Goal: Task Accomplishment & Management: Use online tool/utility

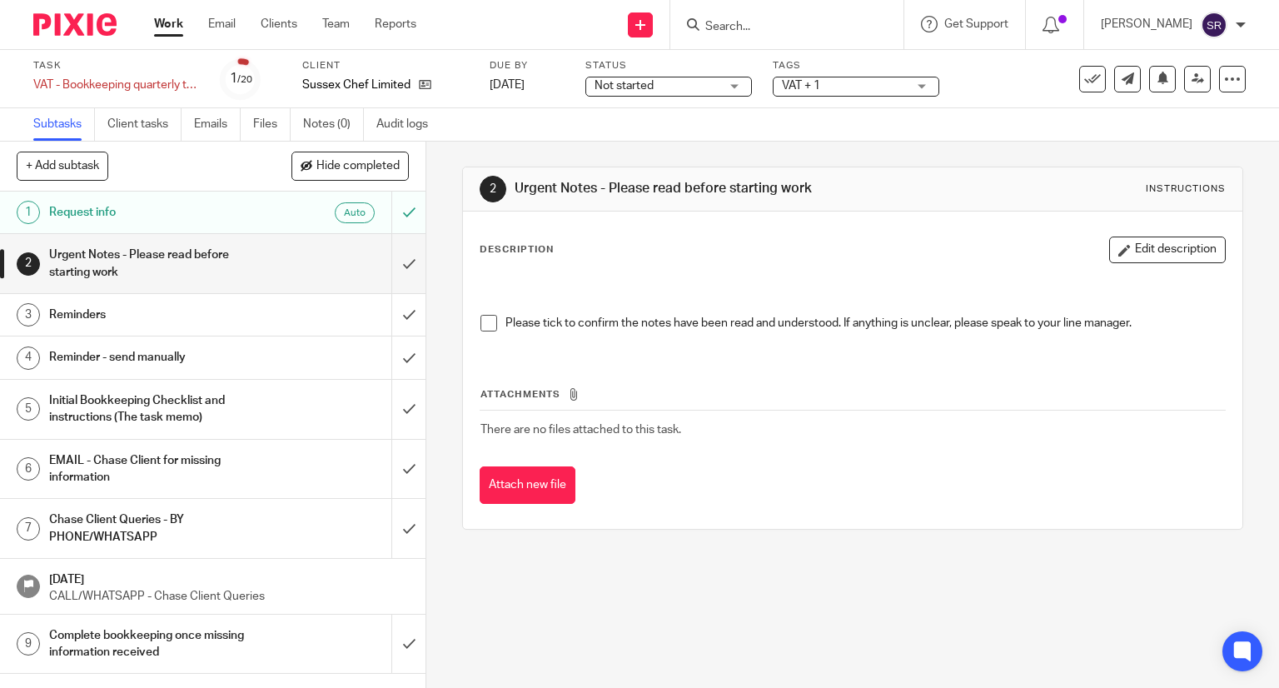
click at [480, 326] on span at bounding box center [488, 323] width 17 height 17
click at [385, 263] on input "submit" at bounding box center [212, 263] width 425 height 59
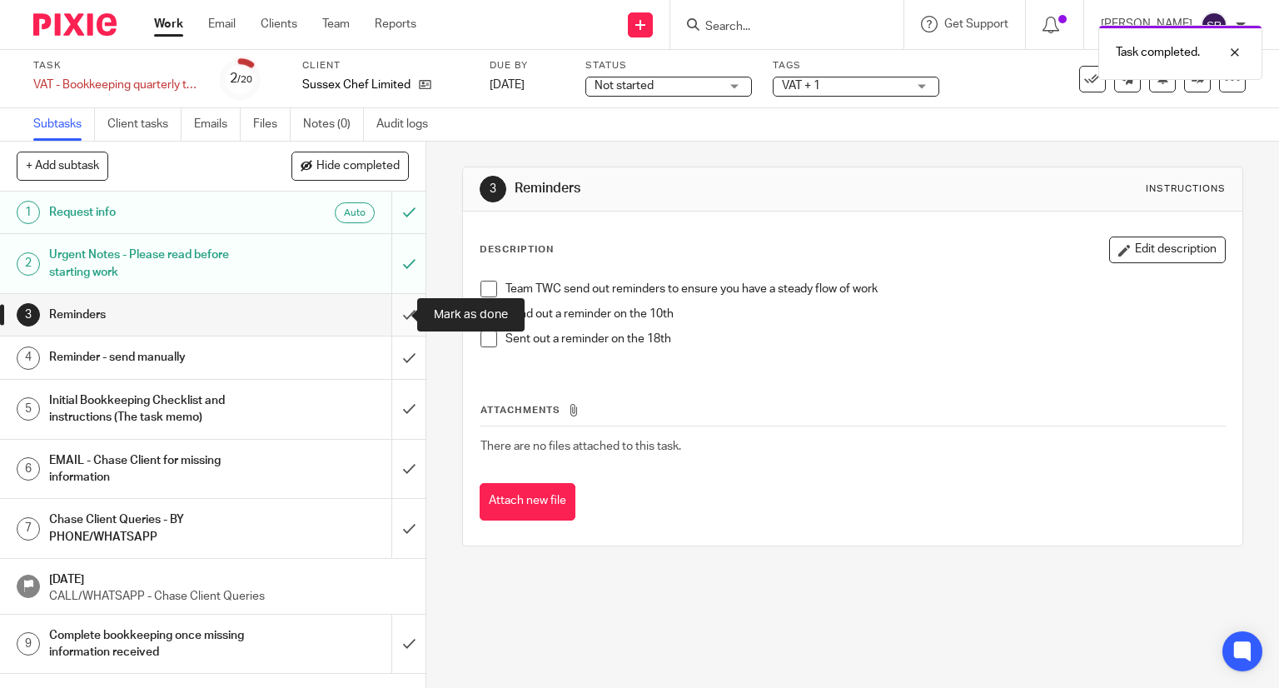
click at [392, 316] on input "submit" at bounding box center [212, 315] width 425 height 42
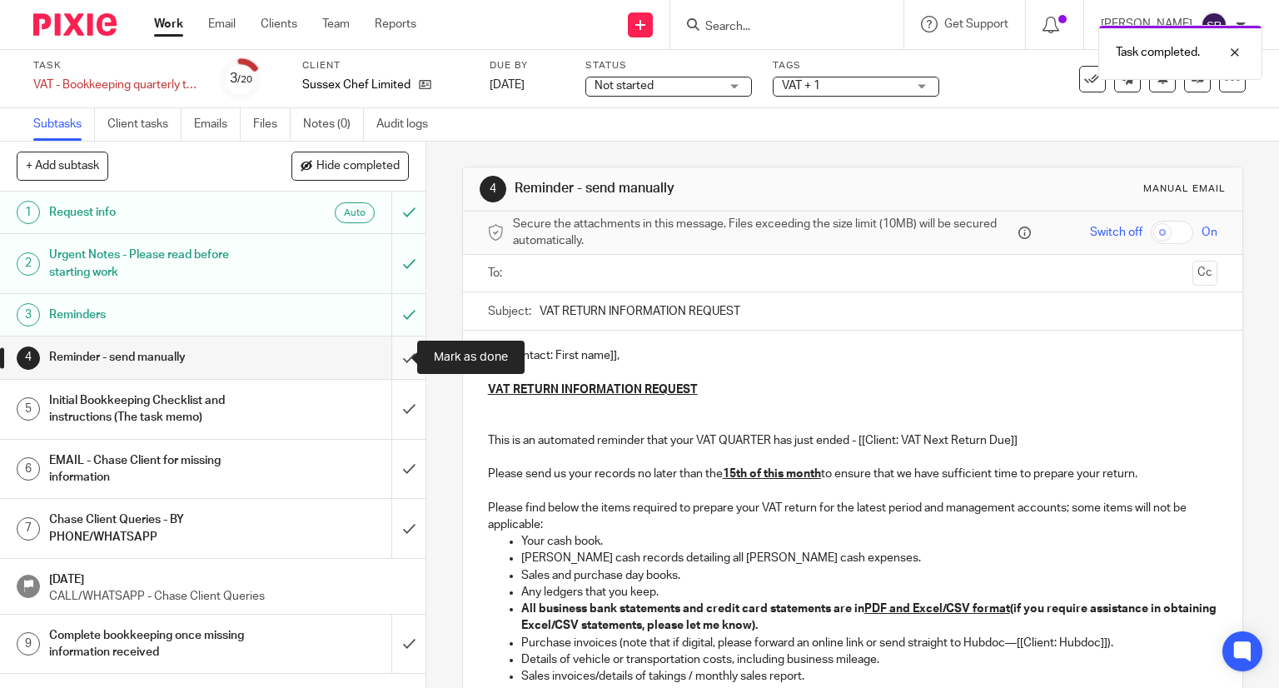
click at [391, 360] on input "submit" at bounding box center [212, 357] width 425 height 42
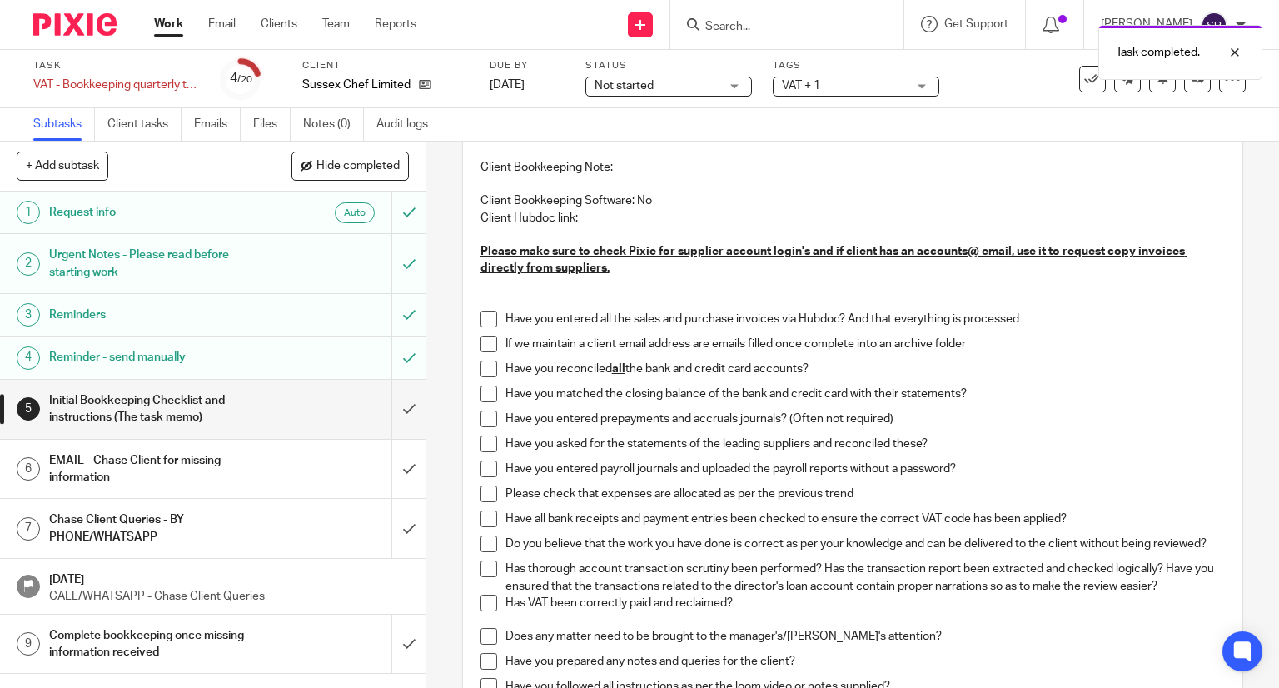
scroll to position [166, 0]
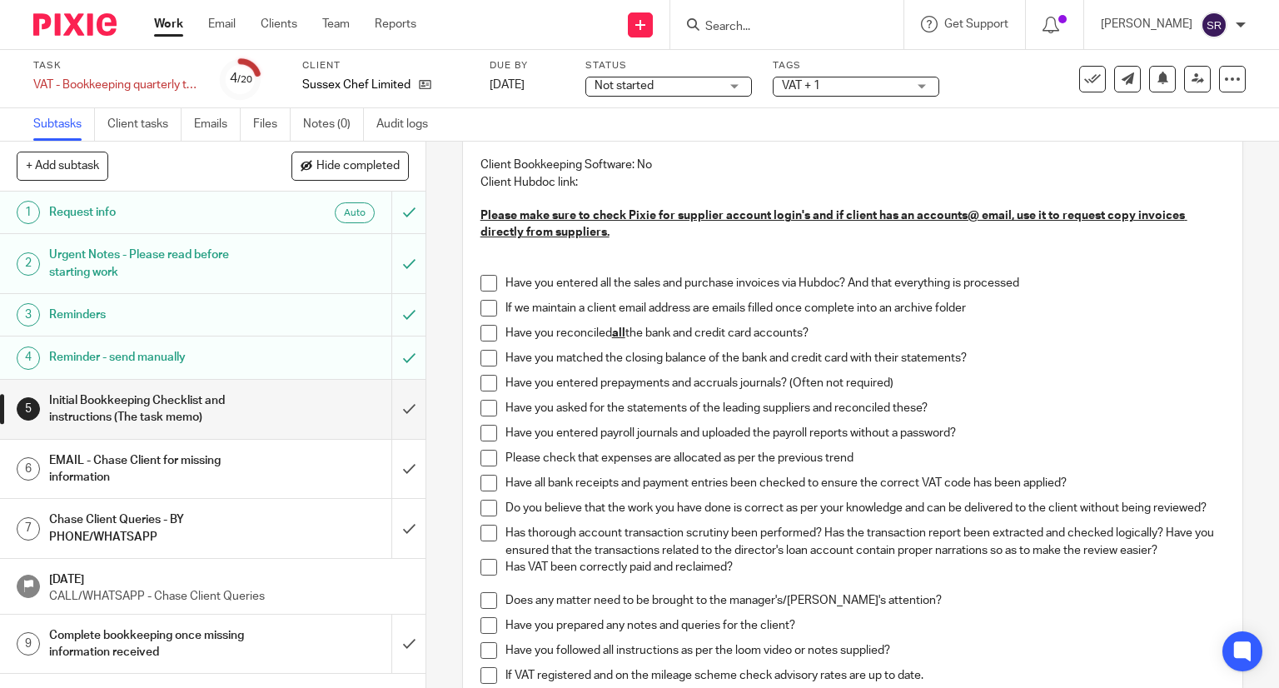
click at [480, 283] on span at bounding box center [488, 283] width 17 height 17
click at [480, 302] on span at bounding box center [488, 308] width 17 height 17
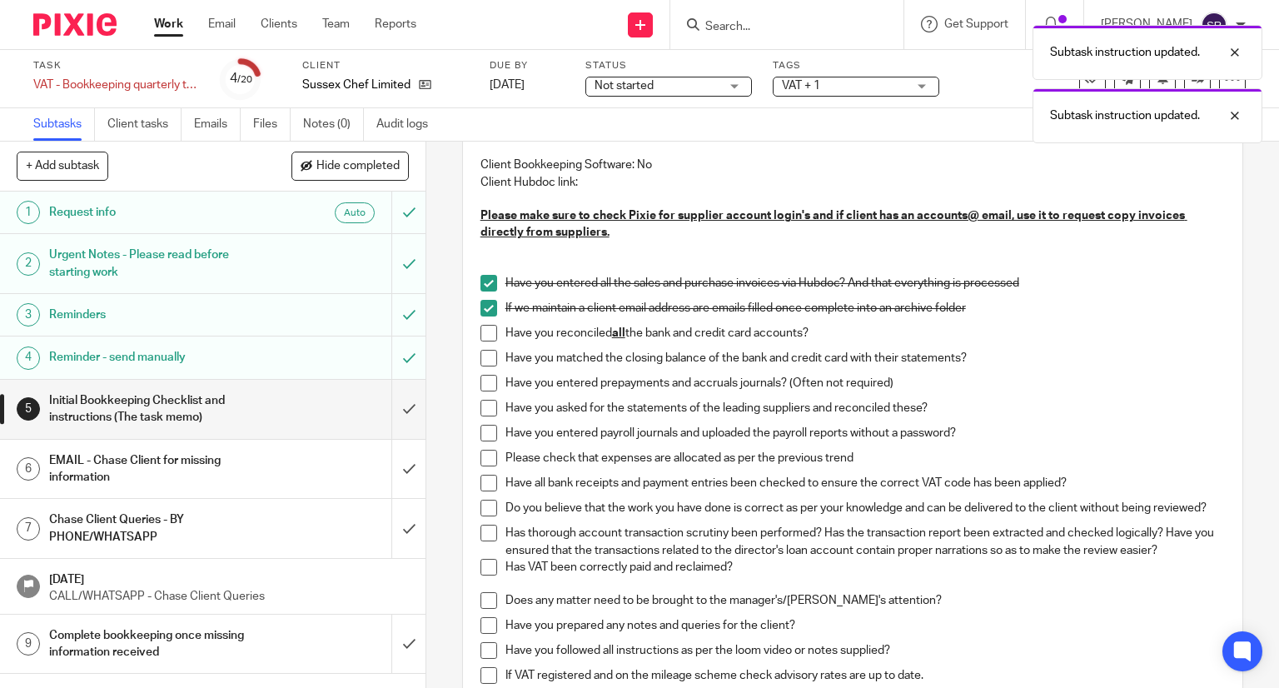
click at [483, 330] on span at bounding box center [488, 333] width 17 height 17
click at [488, 356] on span at bounding box center [488, 358] width 17 height 17
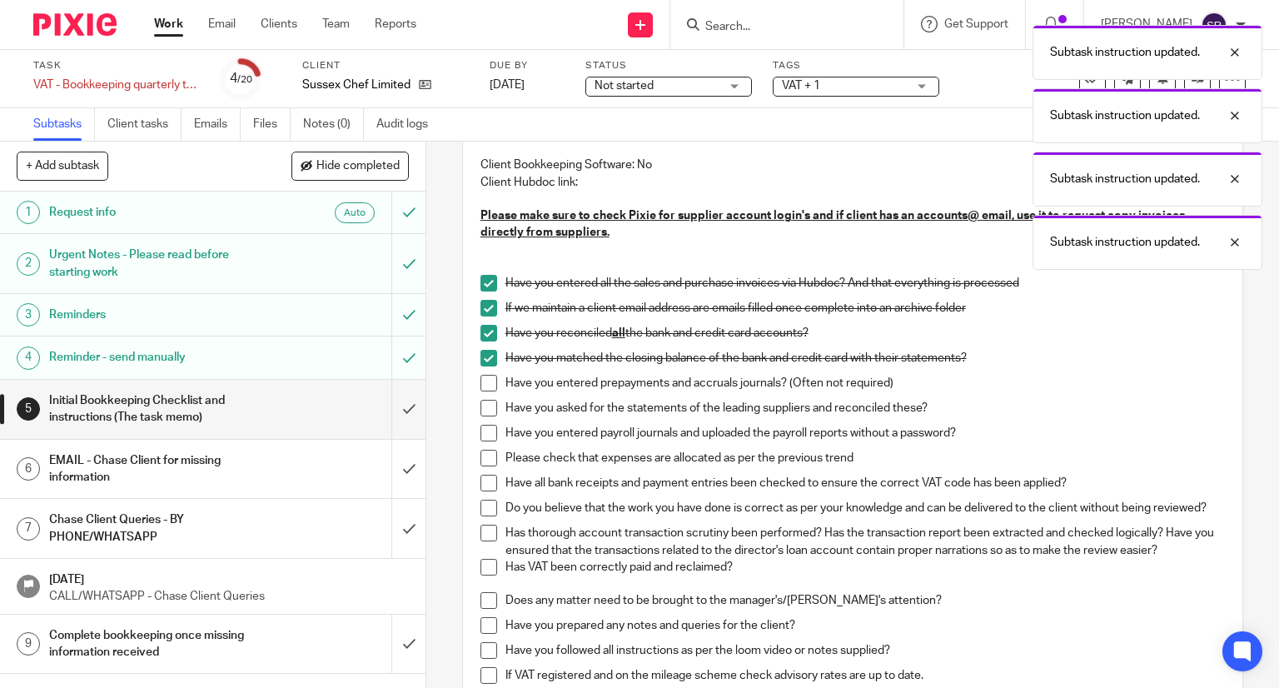
click at [488, 385] on span at bounding box center [488, 383] width 17 height 17
click at [485, 405] on span at bounding box center [488, 408] width 17 height 17
click at [485, 428] on span at bounding box center [488, 433] width 17 height 17
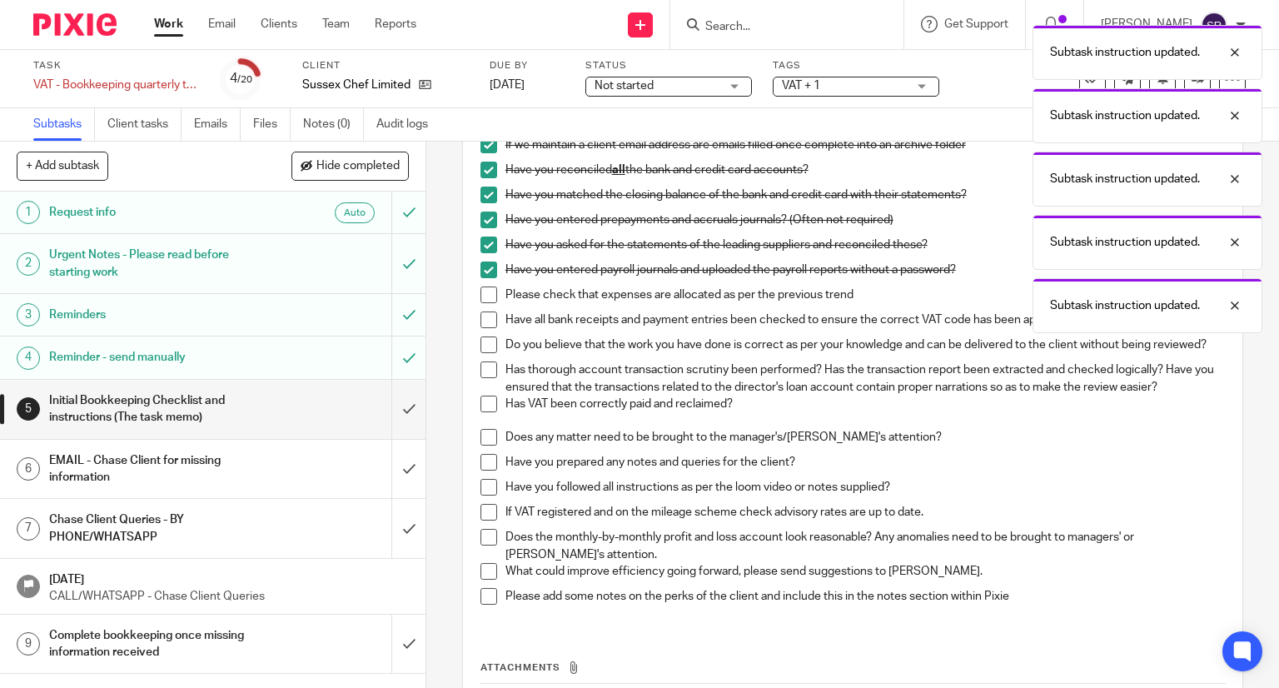
scroll to position [333, 0]
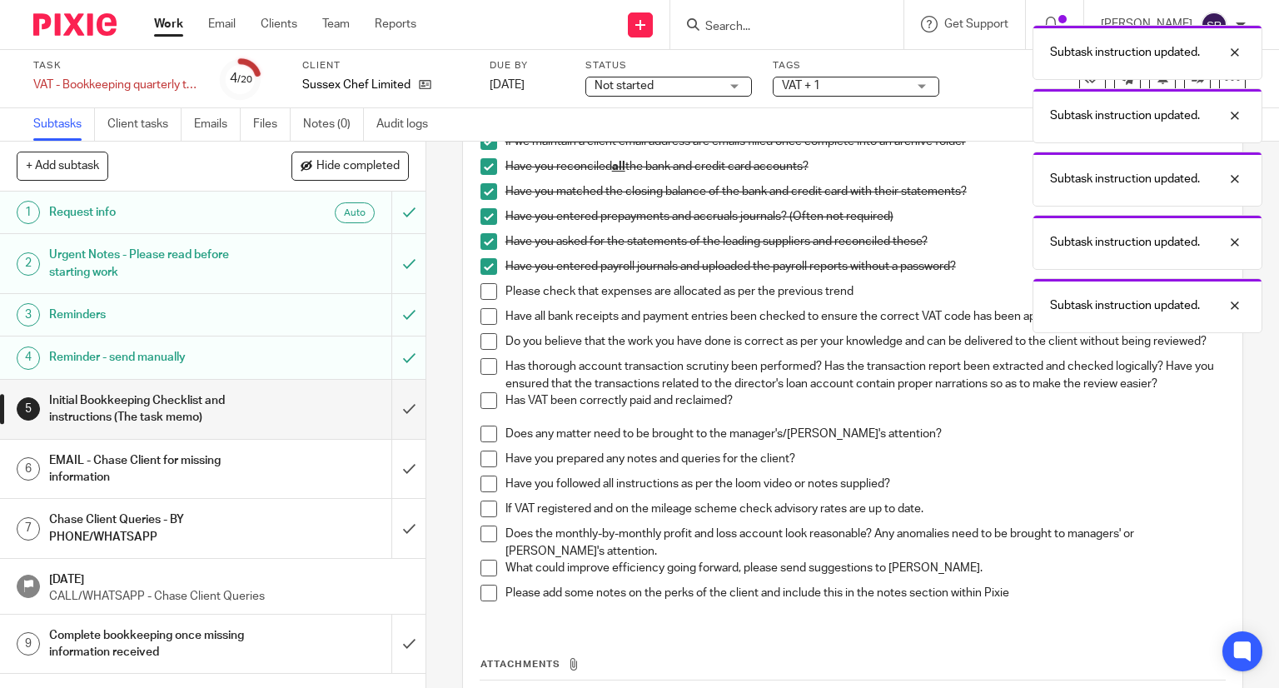
click at [483, 291] on span at bounding box center [488, 291] width 17 height 17
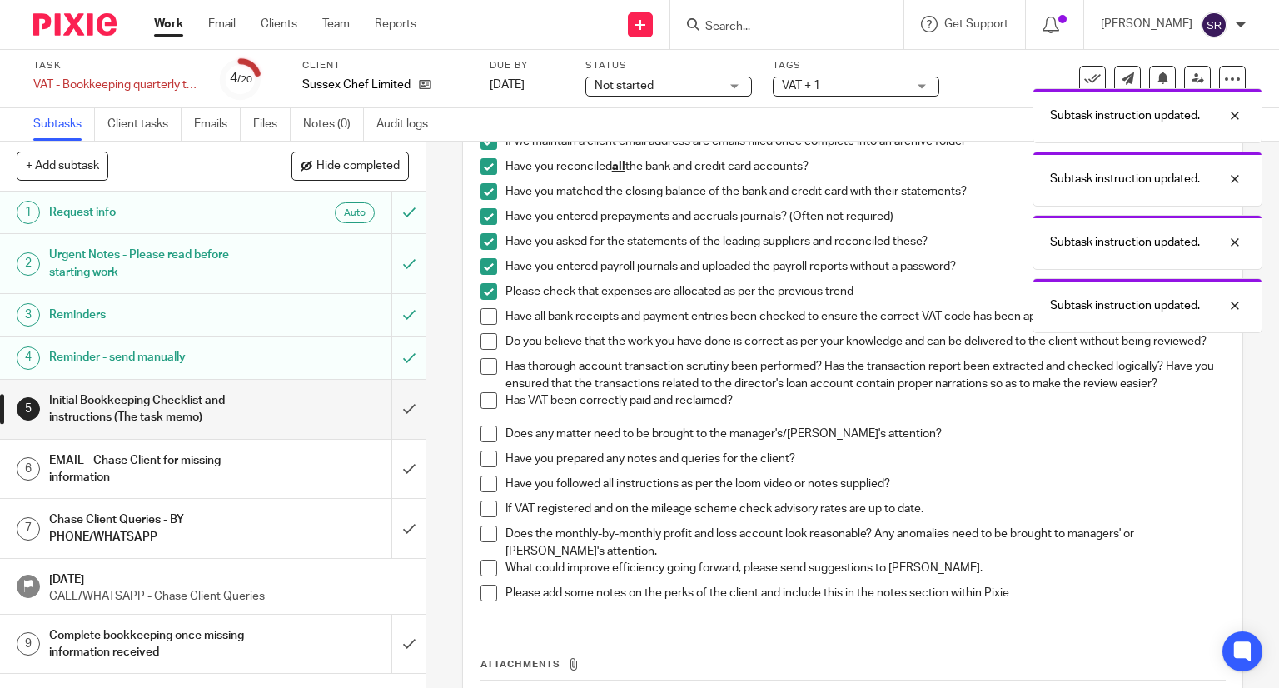
click at [480, 312] on span at bounding box center [488, 316] width 17 height 17
click at [480, 333] on span at bounding box center [488, 341] width 17 height 17
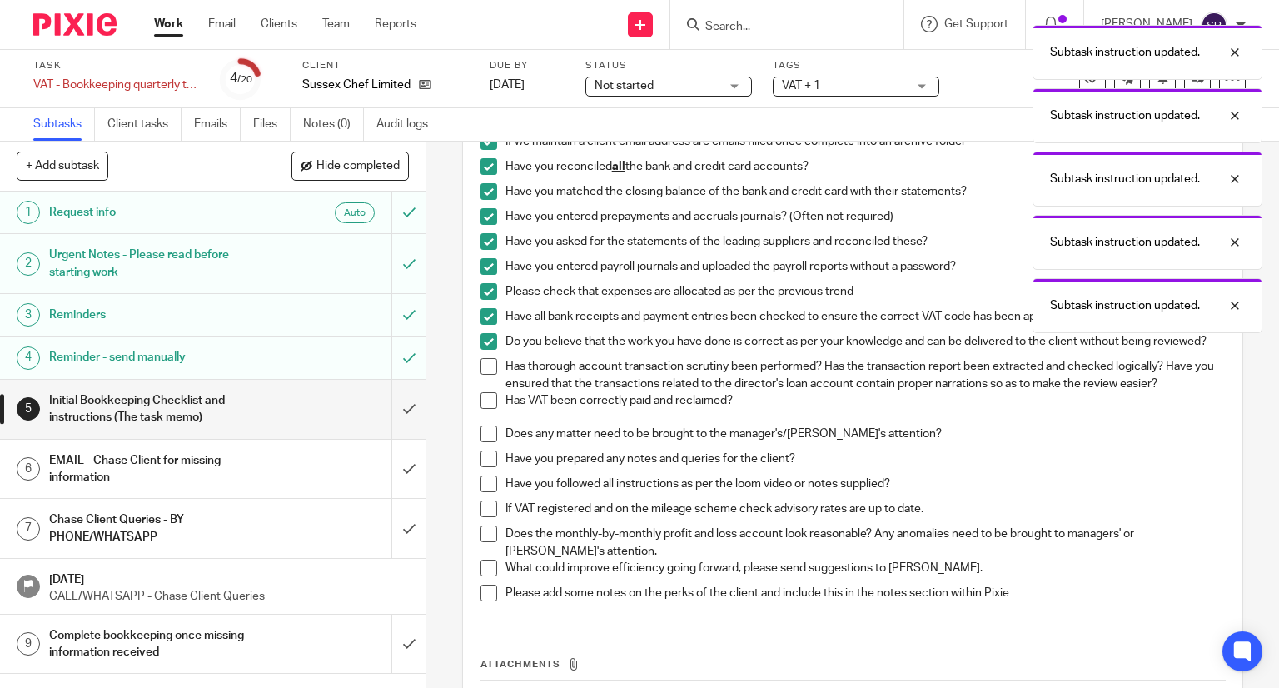
click at [480, 370] on span at bounding box center [488, 366] width 17 height 17
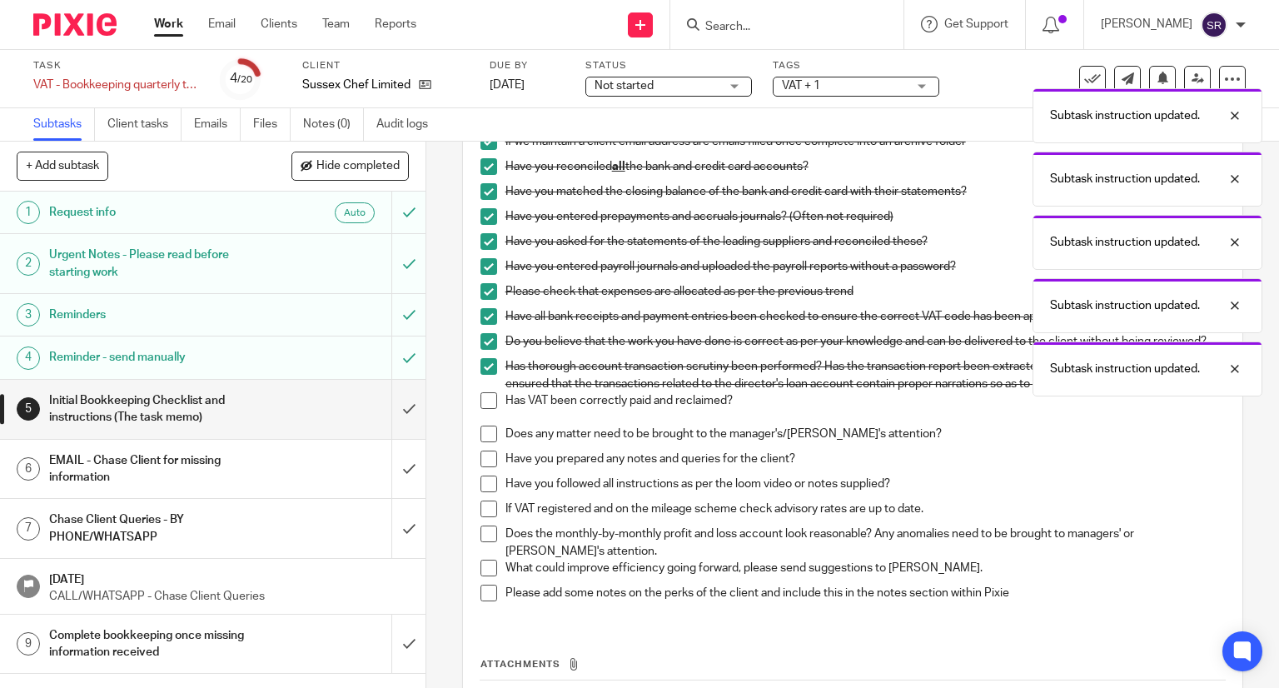
click at [480, 409] on span at bounding box center [488, 400] width 17 height 17
click at [487, 442] on span at bounding box center [488, 433] width 17 height 17
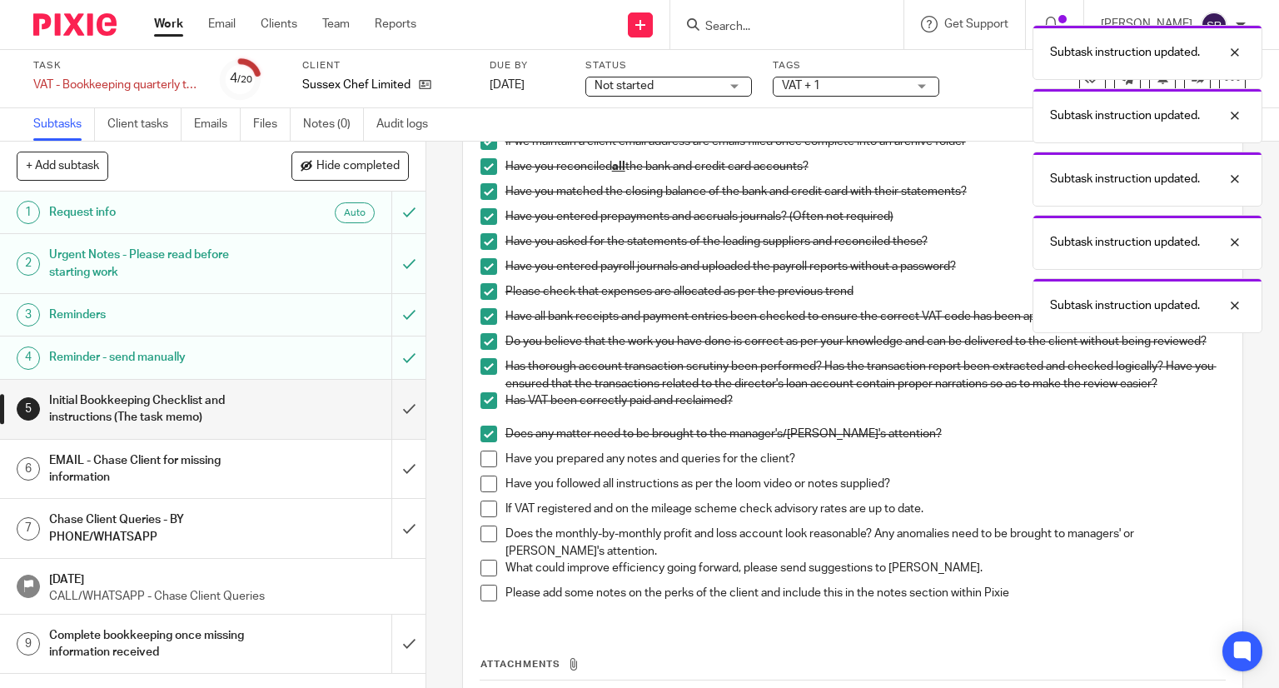
click at [483, 465] on span at bounding box center [488, 458] width 17 height 17
click at [483, 487] on span at bounding box center [488, 483] width 17 height 17
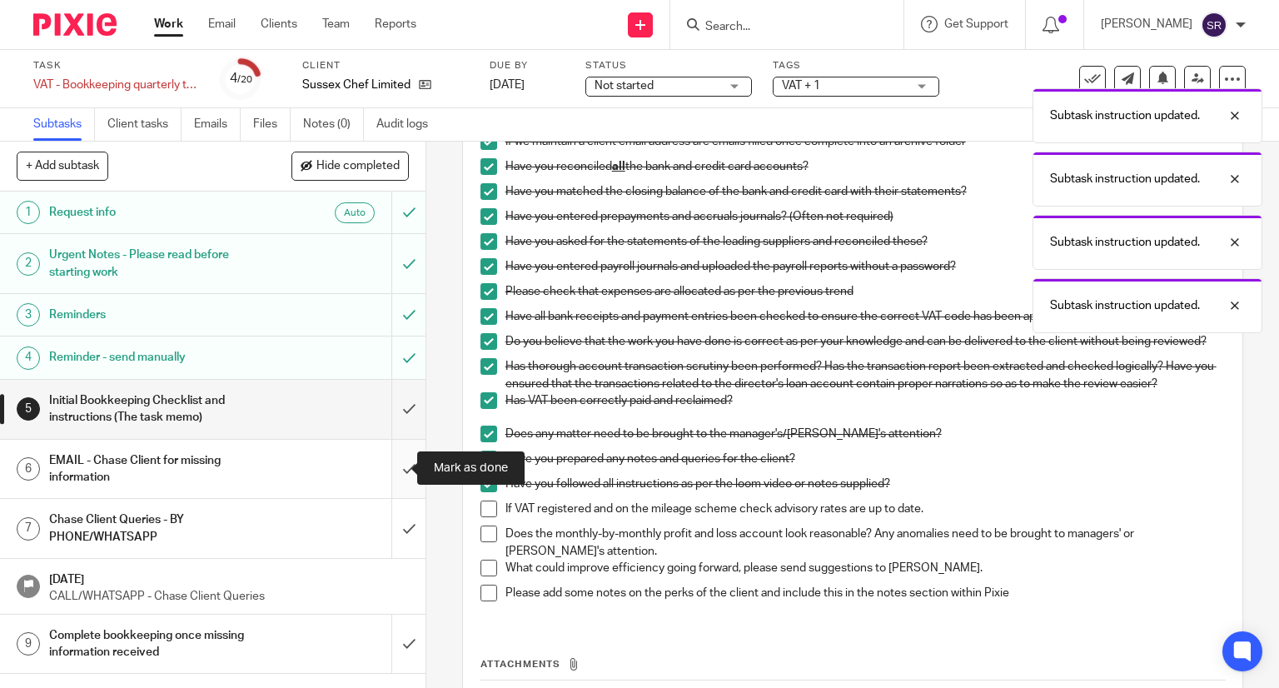
click at [394, 464] on input "submit" at bounding box center [212, 469] width 425 height 59
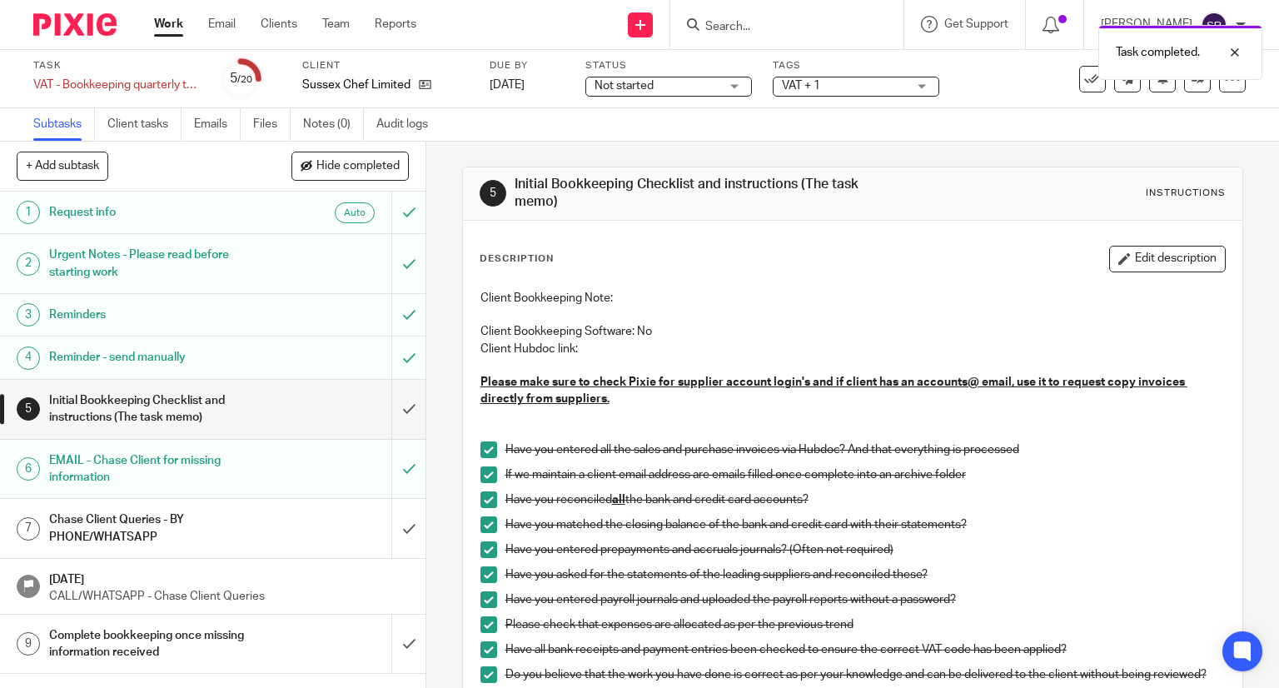
click at [202, 504] on link "7 Chase Client Queries - BY PHONE/WHATSAPP" at bounding box center [195, 528] width 391 height 59
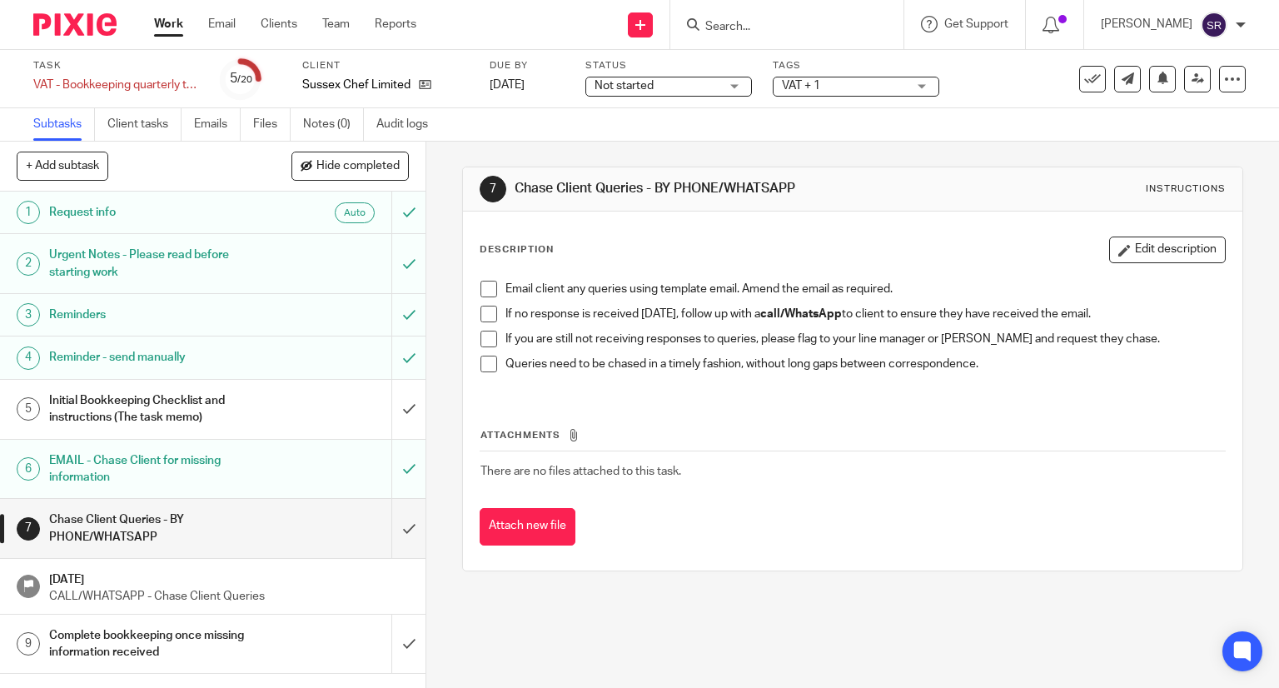
click at [483, 288] on span at bounding box center [488, 289] width 17 height 17
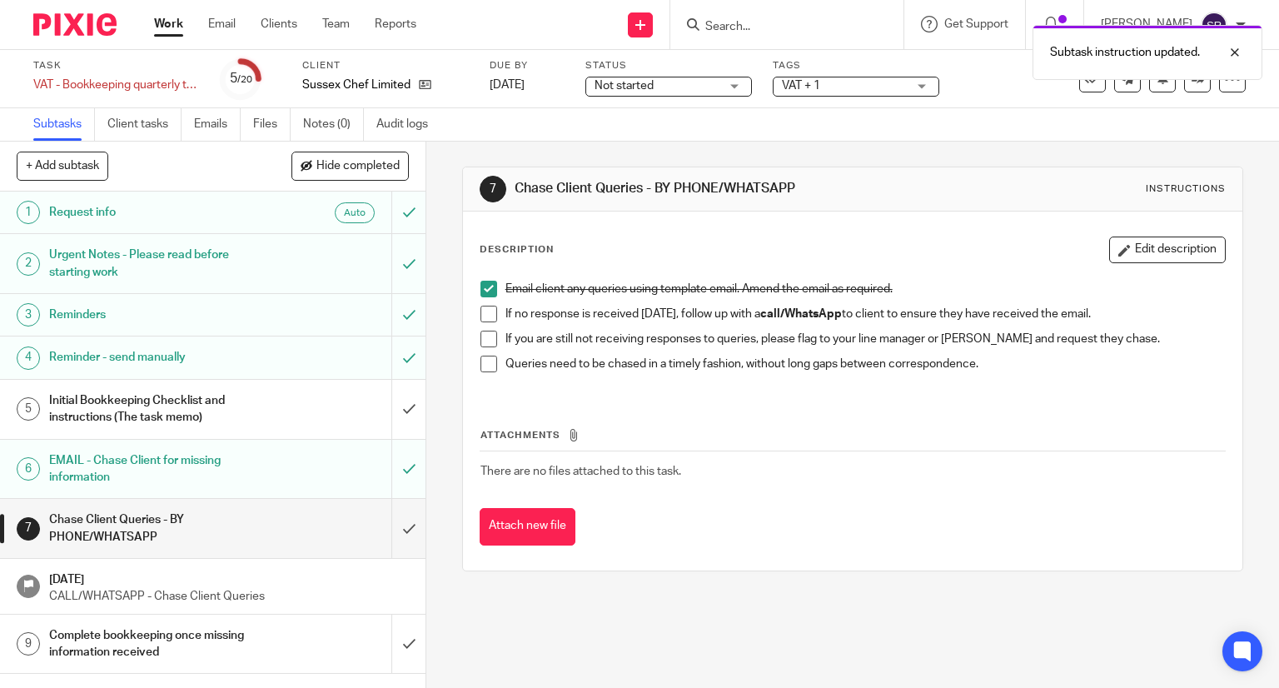
scroll to position [83, 0]
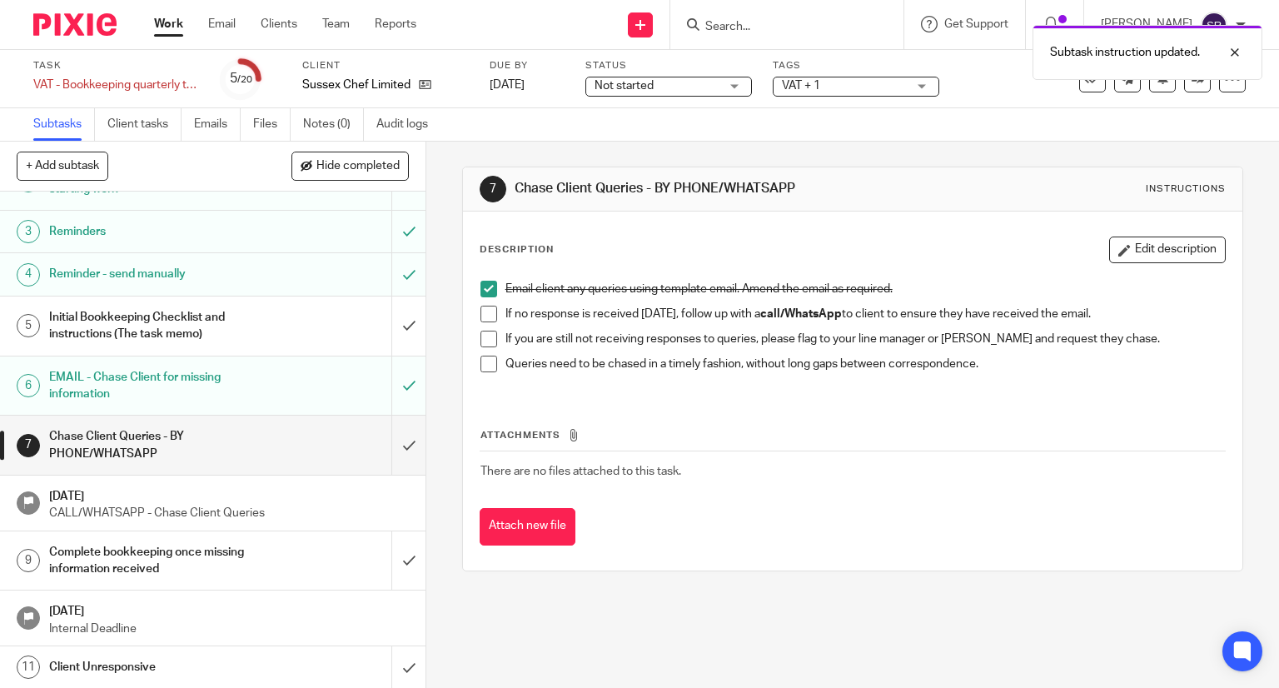
click at [164, 18] on link "Work" at bounding box center [168, 24] width 29 height 17
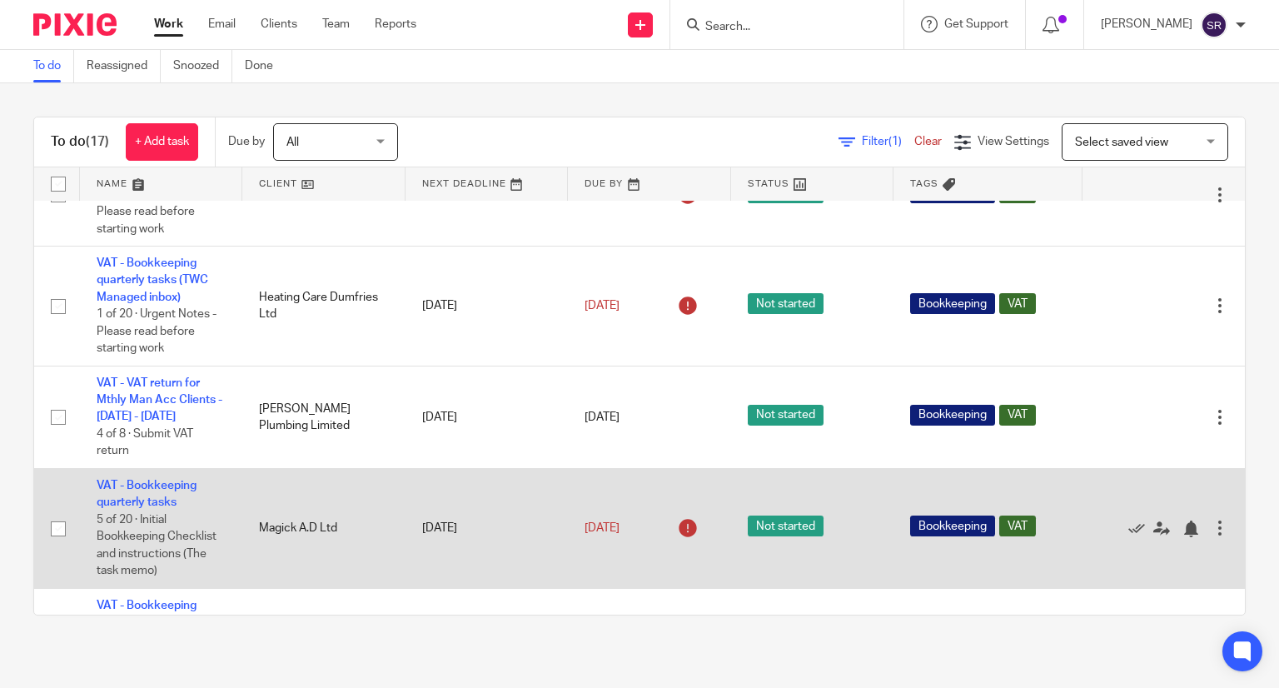
scroll to position [749, 0]
